Goal: Task Accomplishment & Management: Use online tool/utility

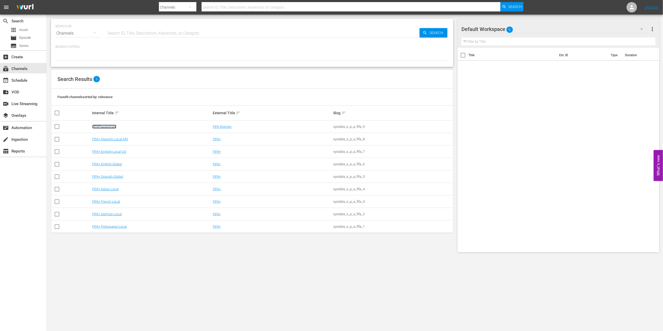
click at [101, 127] on link "FIFAPluswomen" at bounding box center [104, 127] width 24 height 4
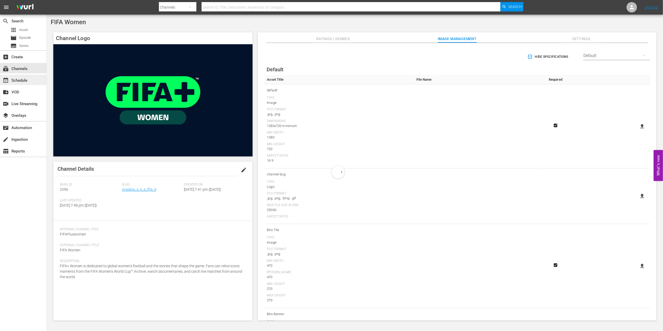
click at [28, 79] on div "event_available Schedule" at bounding box center [14, 79] width 29 height 5
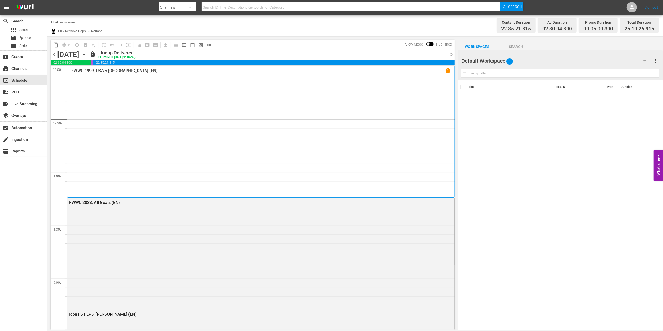
click at [453, 54] on span "chevron_right" at bounding box center [451, 54] width 7 height 7
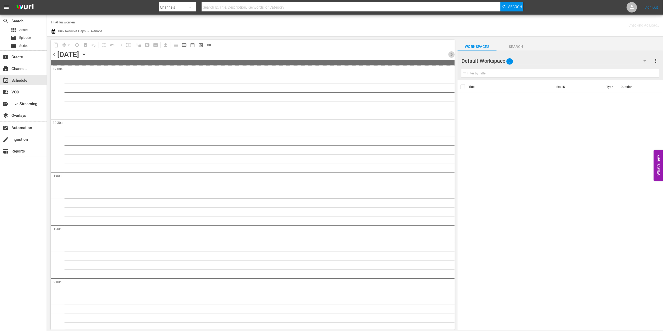
click at [453, 54] on span "chevron_right" at bounding box center [451, 54] width 7 height 7
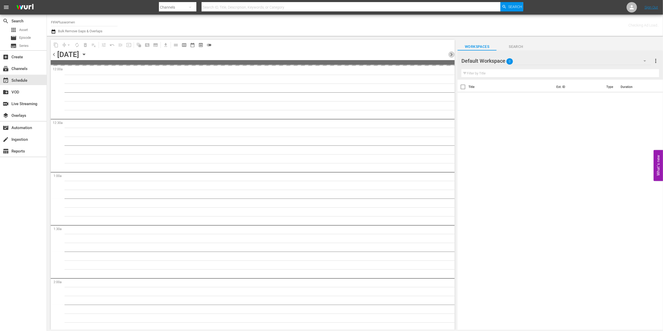
click at [453, 54] on span "chevron_right" at bounding box center [451, 54] width 7 height 7
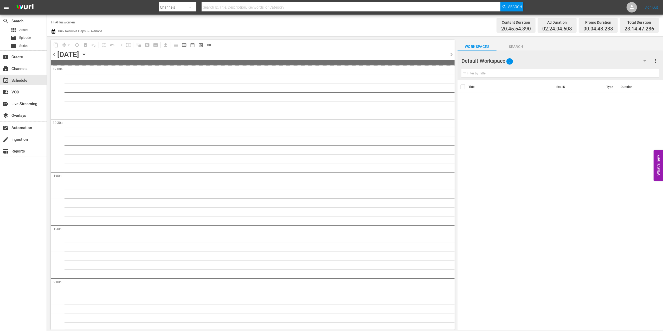
click at [453, 54] on span "chevron_right" at bounding box center [451, 54] width 7 height 7
click at [451, 54] on span "chevron_right" at bounding box center [451, 54] width 7 height 7
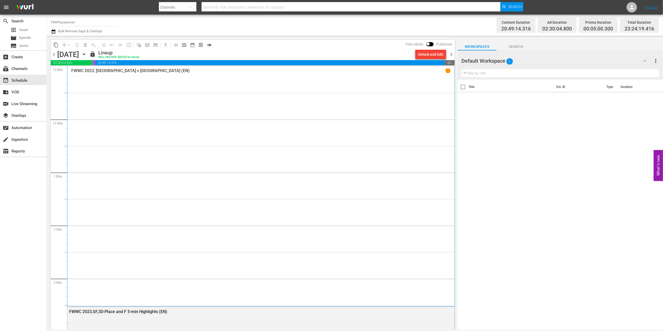
click at [450, 54] on span "chevron_right" at bounding box center [451, 54] width 7 height 7
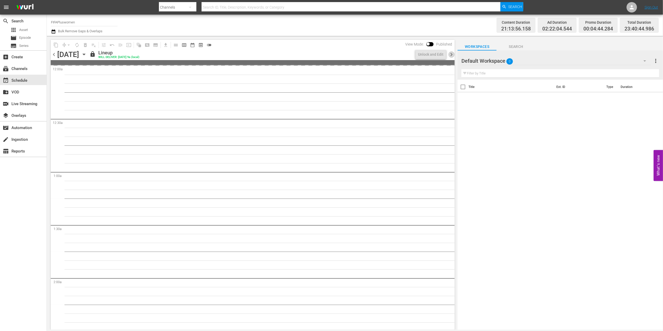
click at [450, 54] on span "chevron_right" at bounding box center [451, 54] width 7 height 7
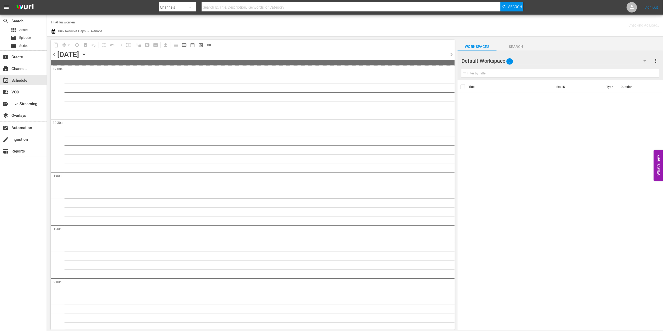
click at [450, 54] on span "chevron_right" at bounding box center [451, 54] width 7 height 7
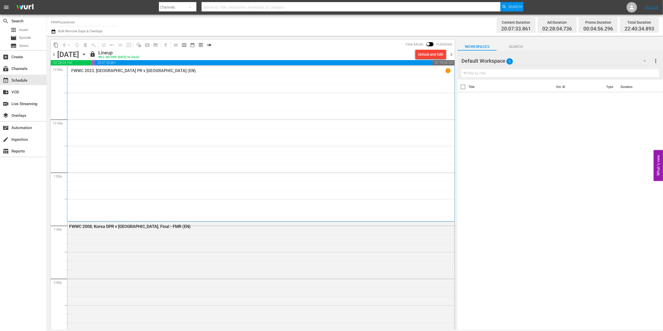
click at [450, 54] on span "chevron_right" at bounding box center [451, 54] width 7 height 7
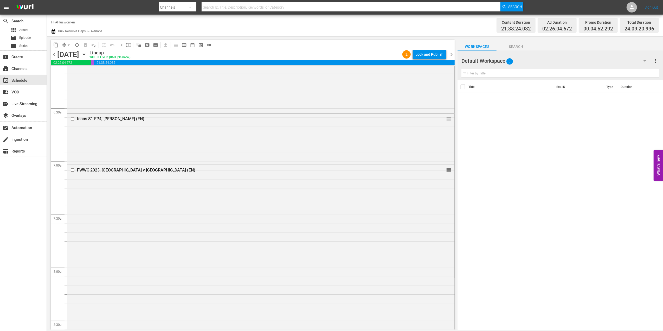
scroll to position [646, 0]
click at [119, 45] on span "menu_open" at bounding box center [120, 44] width 5 height 5
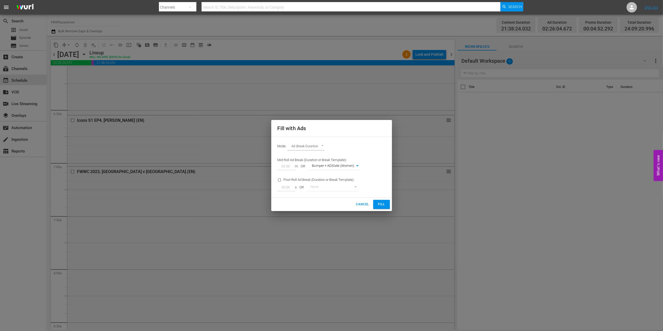
click at [379, 203] on span "Fill" at bounding box center [382, 204] width 8 height 6
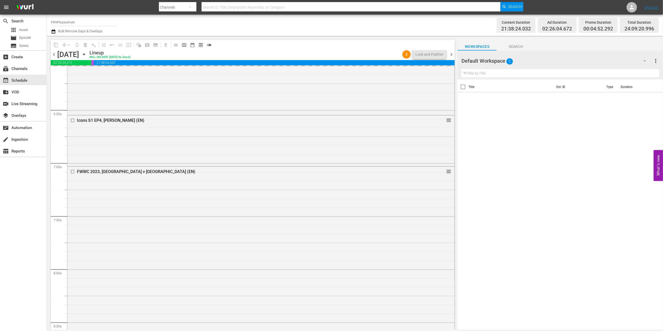
click at [451, 52] on span "chevron_right" at bounding box center [451, 54] width 7 height 7
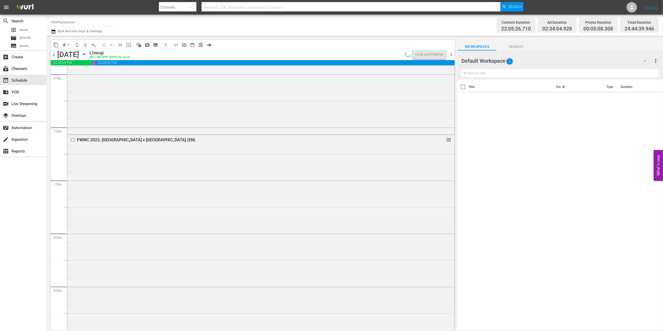
scroll to position [646, 0]
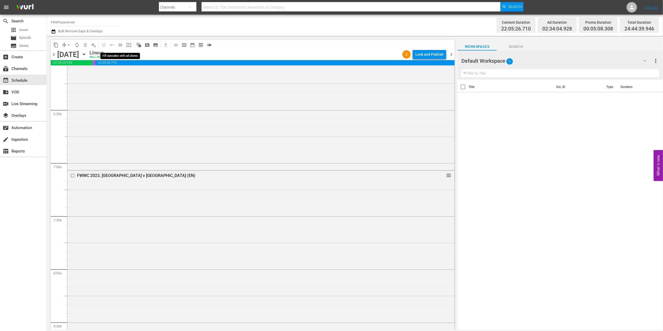
click at [121, 44] on span "menu_open" at bounding box center [120, 44] width 5 height 5
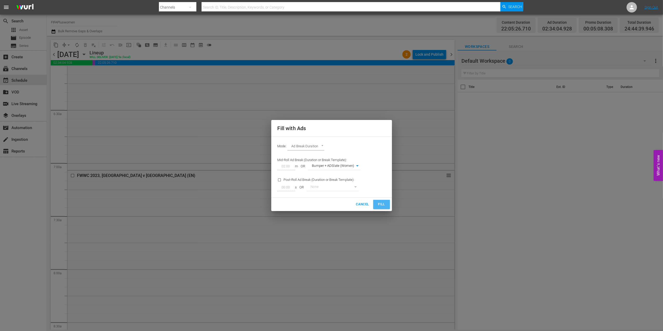
click at [379, 201] on span "Fill" at bounding box center [382, 204] width 8 height 6
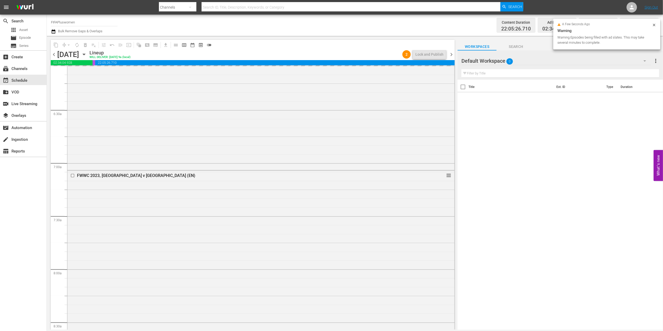
click at [452, 52] on span "chevron_right" at bounding box center [451, 54] width 7 height 7
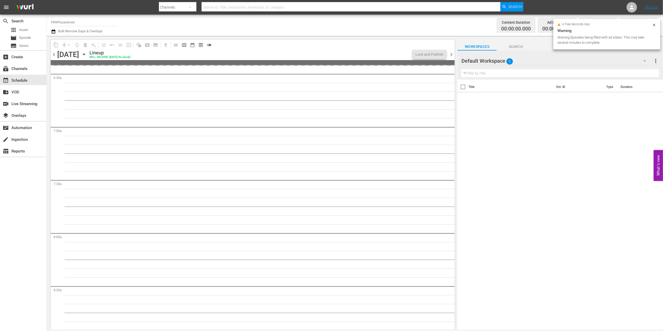
scroll to position [673, 0]
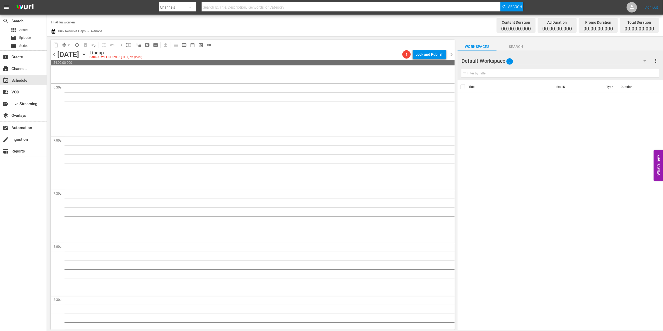
click at [53, 52] on span "chevron_left" at bounding box center [54, 54] width 7 height 7
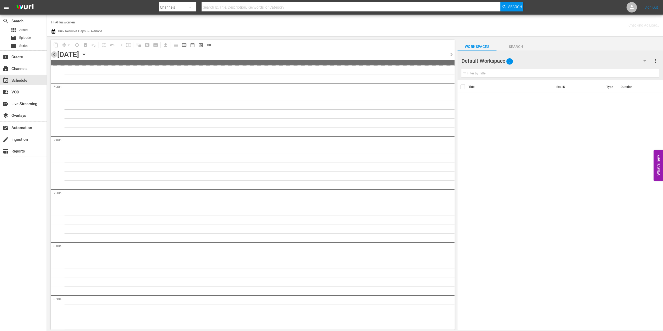
click at [53, 52] on span "chevron_left" at bounding box center [54, 54] width 7 height 7
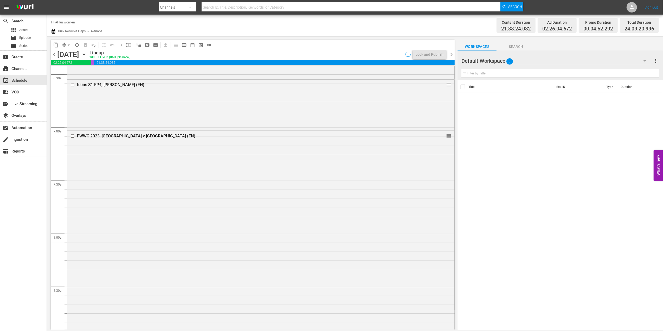
scroll to position [646, 0]
